Goal: Use online tool/utility: Utilize a website feature to perform a specific function

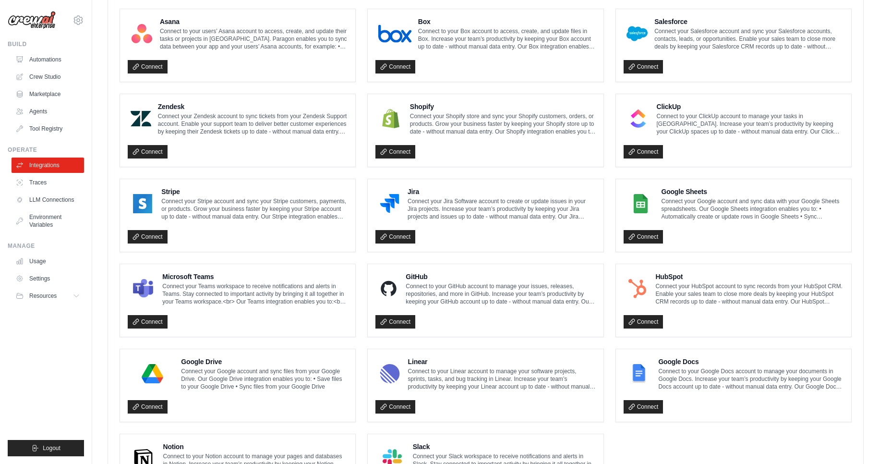
scroll to position [440, 0]
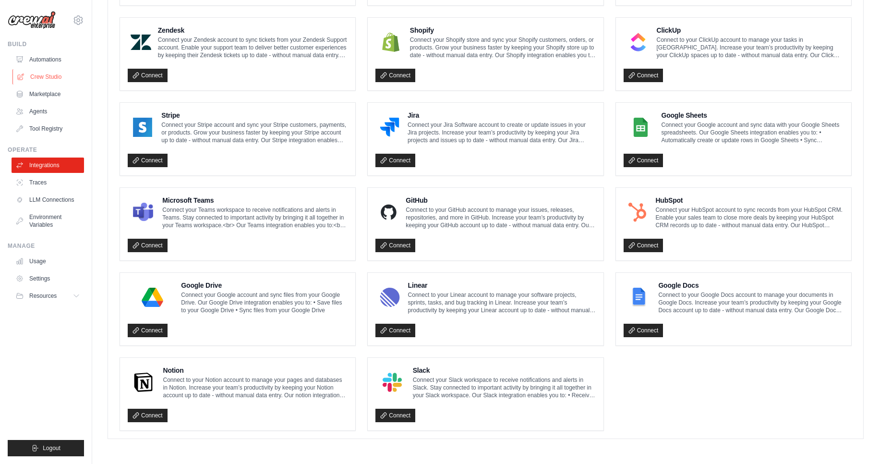
click at [47, 81] on link "Crew Studio" at bounding box center [48, 76] width 72 height 15
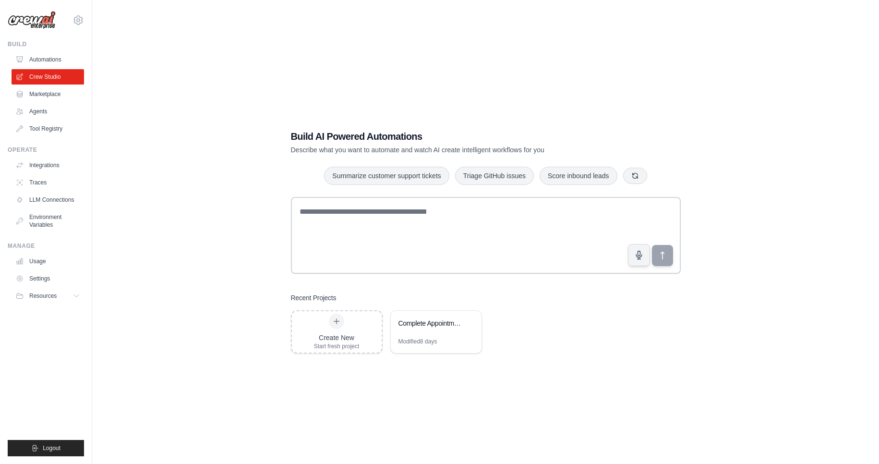
click at [232, 226] on div "Build AI Powered Automations Describe what you want to automate and watch AI cr…" at bounding box center [486, 242] width 756 height 464
click at [420, 318] on div "Complete Appointment Assistant with Email Threading" at bounding box center [436, 324] width 91 height 27
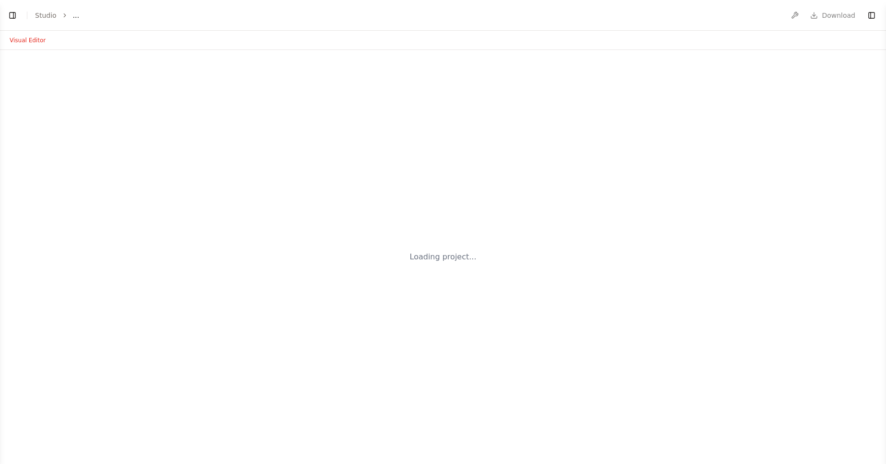
select select "****"
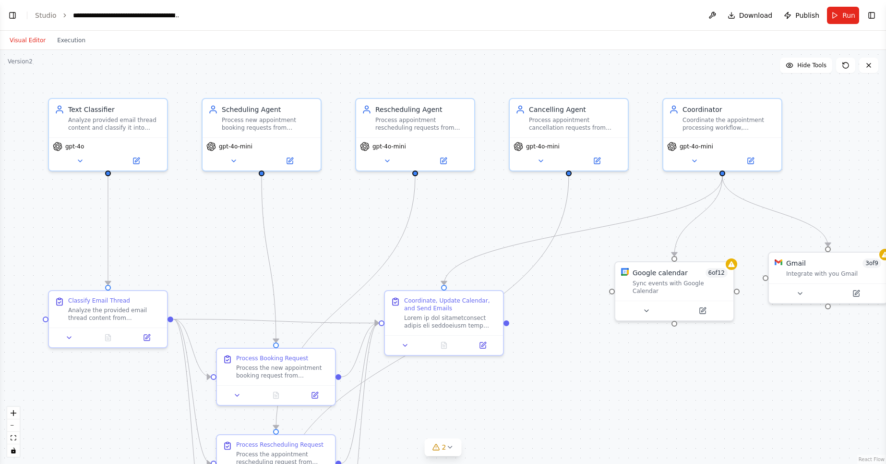
click at [327, 250] on div ".deletable-edge-delete-btn { width: 20px; height: 20px; border: 0px solid #ffff…" at bounding box center [443, 257] width 886 height 414
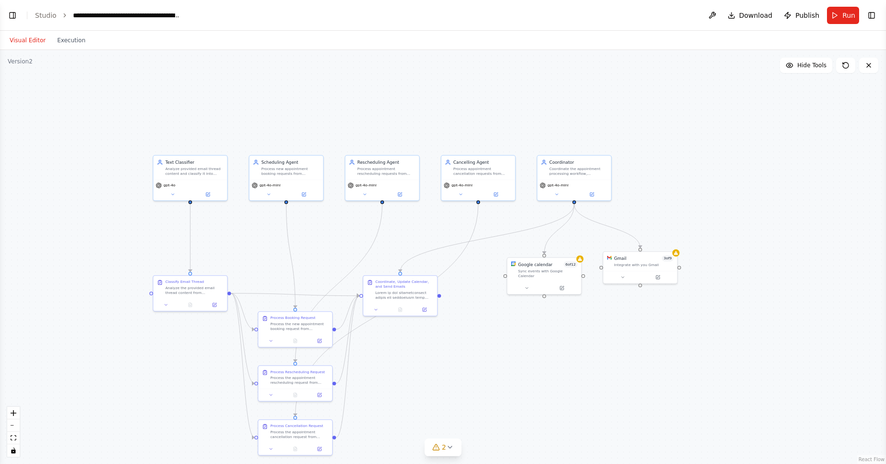
scroll to position [10496, 0]
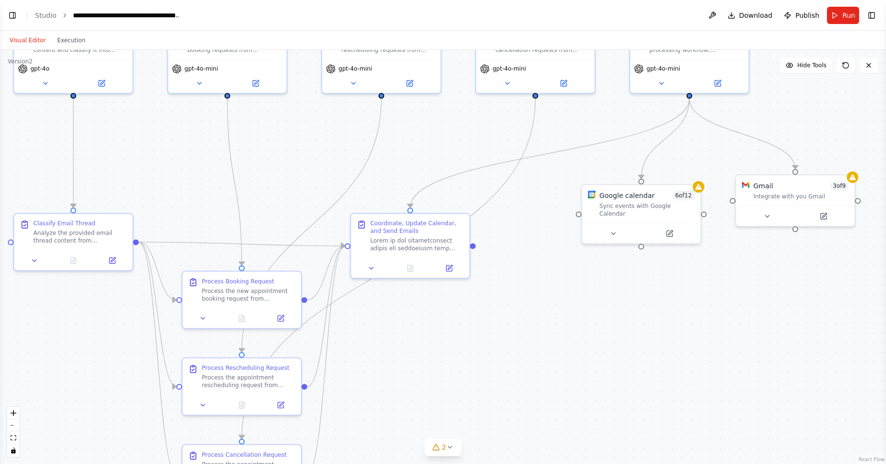
drag, startPoint x: 397, startPoint y: 392, endPoint x: 363, endPoint y: 315, distance: 84.5
click at [363, 315] on div ".deletable-edge-delete-btn { width: 20px; height: 20px; border: 0px solid #ffff…" at bounding box center [443, 257] width 886 height 414
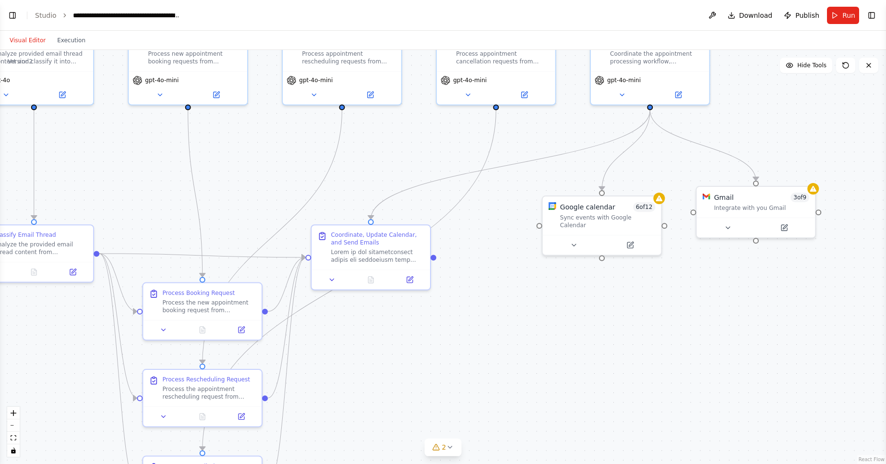
drag, startPoint x: 363, startPoint y: 315, endPoint x: 320, endPoint y: 325, distance: 44.5
click at [320, 325] on div ".deletable-edge-delete-btn { width: 20px; height: 20px; border: 0px solid #ffff…" at bounding box center [443, 257] width 886 height 414
click at [406, 278] on icon at bounding box center [406, 277] width 6 height 6
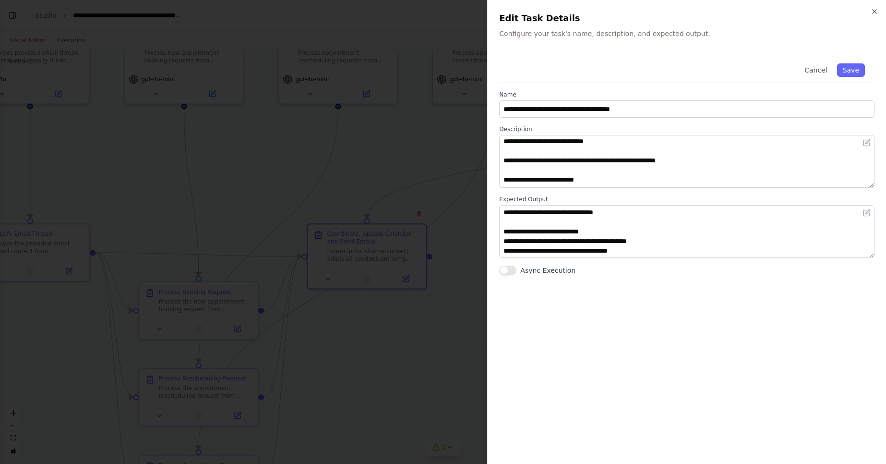
scroll to position [115, 0]
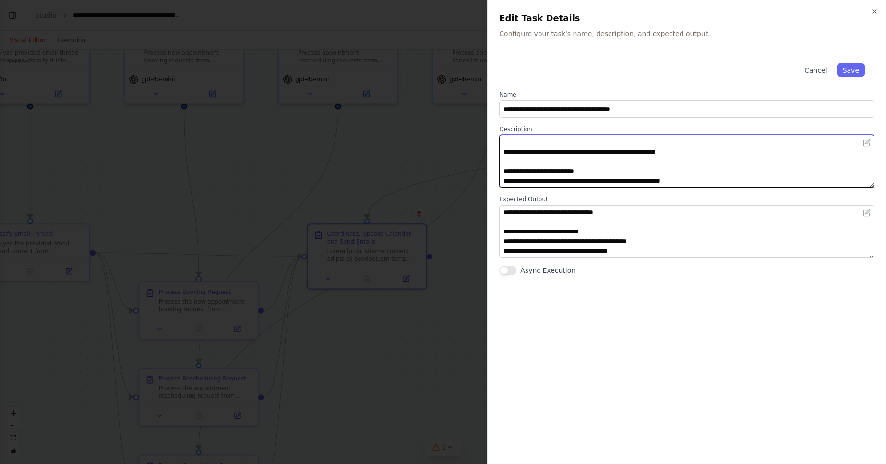
drag, startPoint x: 538, startPoint y: 149, endPoint x: 702, endPoint y: 156, distance: 164.3
click at [702, 156] on textarea at bounding box center [686, 161] width 375 height 53
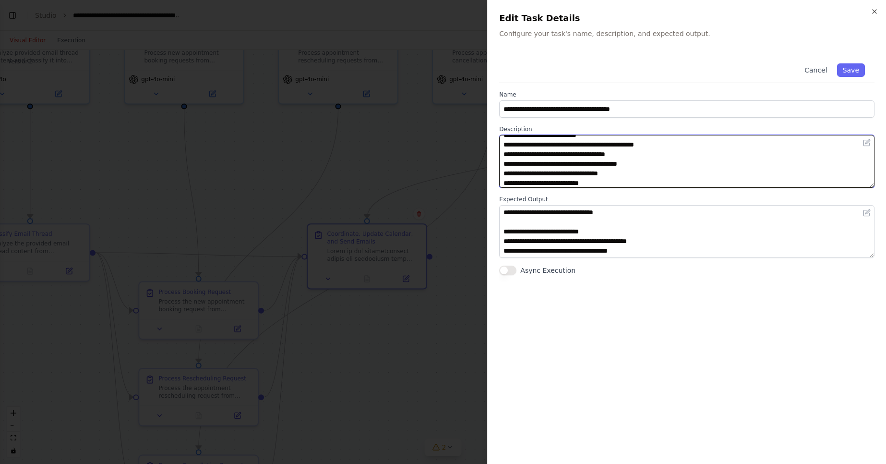
scroll to position [547, 0]
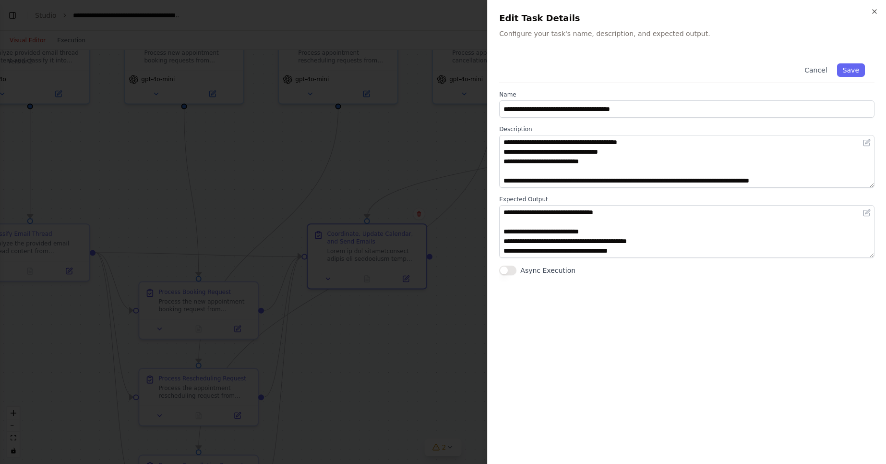
click at [469, 184] on div at bounding box center [443, 232] width 886 height 464
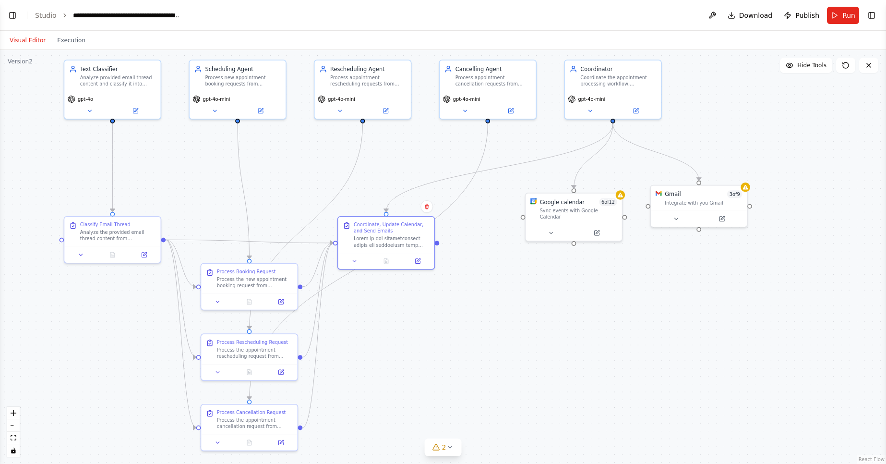
click at [337, 184] on div ".deletable-edge-delete-btn { width: 20px; height: 20px; border: 0px solid #ffff…" at bounding box center [443, 257] width 886 height 414
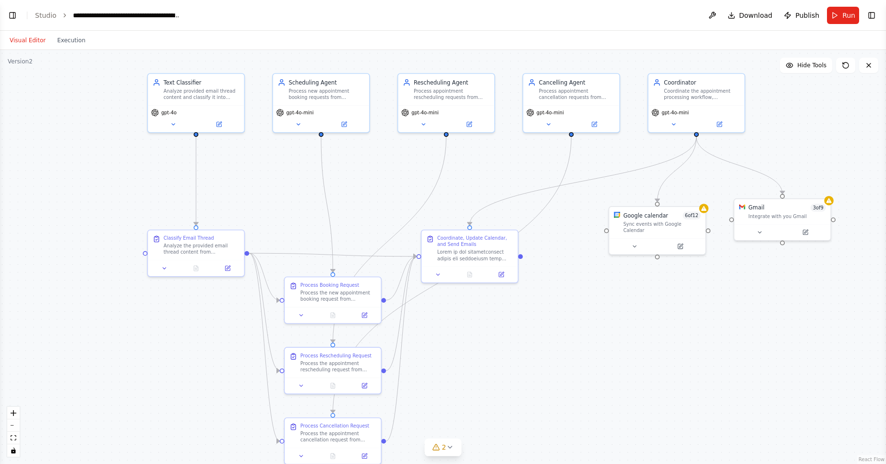
drag, startPoint x: 373, startPoint y: 171, endPoint x: 442, endPoint y: 185, distance: 70.0
click at [442, 185] on div ".deletable-edge-delete-btn { width: 20px; height: 20px; border: 0px solid #ffff…" at bounding box center [443, 257] width 886 height 414
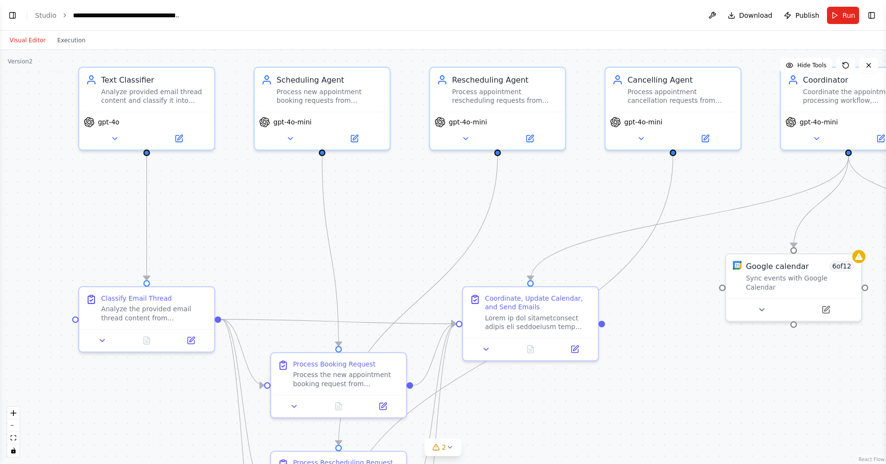
drag, startPoint x: 442, startPoint y: 185, endPoint x: 507, endPoint y: 217, distance: 73.0
click at [507, 217] on div ".deletable-edge-delete-btn { width: 20px; height: 20px; border: 0px solid #ffff…" at bounding box center [443, 257] width 886 height 414
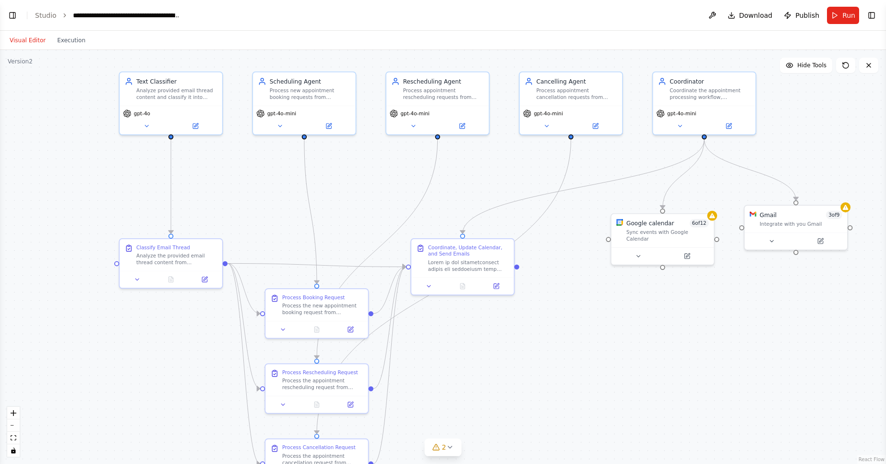
drag, startPoint x: 614, startPoint y: 276, endPoint x: 552, endPoint y: 239, distance: 71.4
click at [552, 239] on div ".deletable-edge-delete-btn { width: 20px; height: 20px; border: 0px solid #ffff…" at bounding box center [443, 257] width 886 height 414
